Goal: Register for event/course

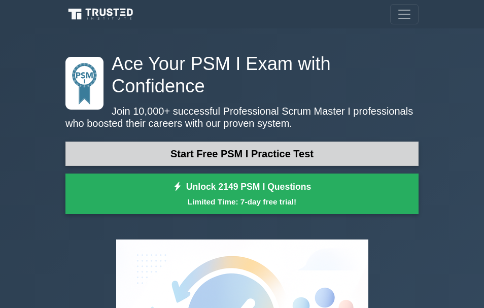
click at [307, 141] on link "Start Free PSM I Practice Test" at bounding box center [241, 153] width 353 height 24
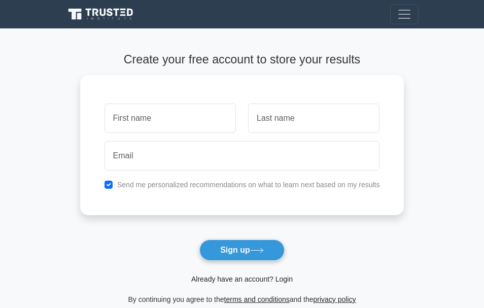
click at [286, 282] on link "Already have an account? Login" at bounding box center [241, 279] width 101 height 8
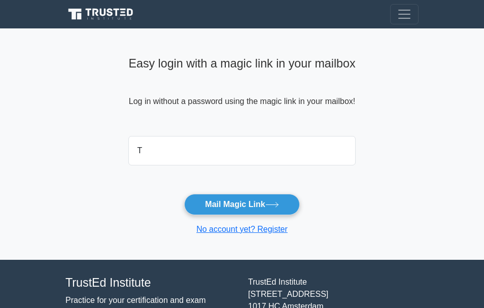
type input "[EMAIL_ADDRESS][DOMAIN_NAME]"
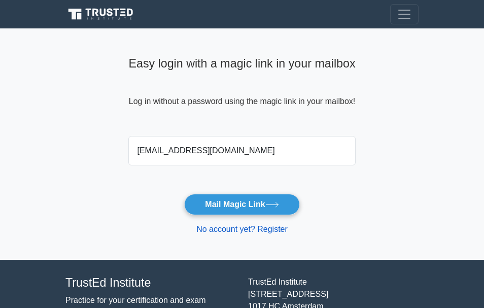
click at [271, 230] on link "No account yet? Register" at bounding box center [241, 229] width 91 height 9
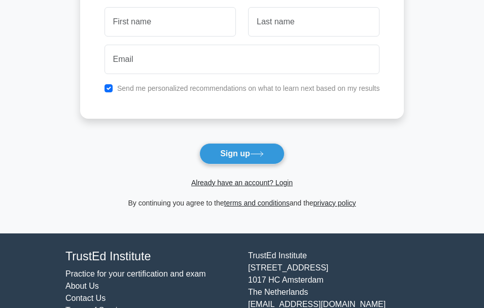
scroll to position [134, 0]
